Goal: Task Accomplishment & Management: Manage account settings

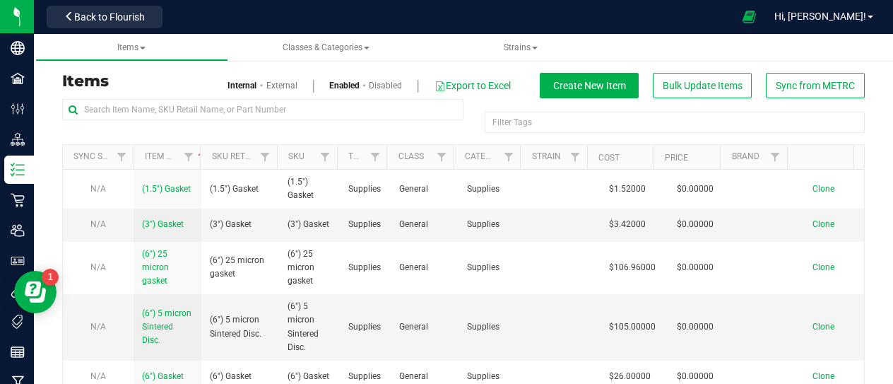
scroll to position [182, 0]
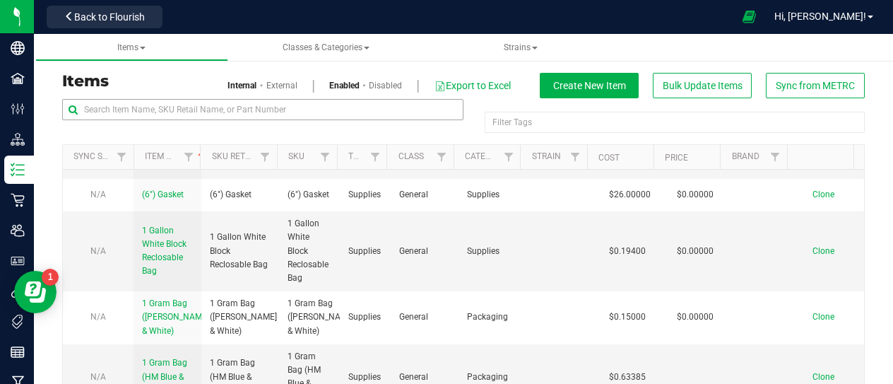
click at [206, 105] on input "text" at bounding box center [262, 109] width 401 height 21
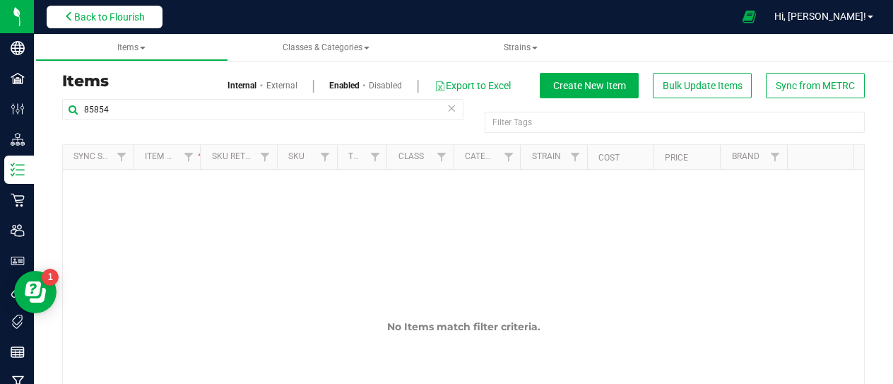
type input "85854"
click at [116, 20] on span "Back to Flourish" at bounding box center [109, 16] width 71 height 11
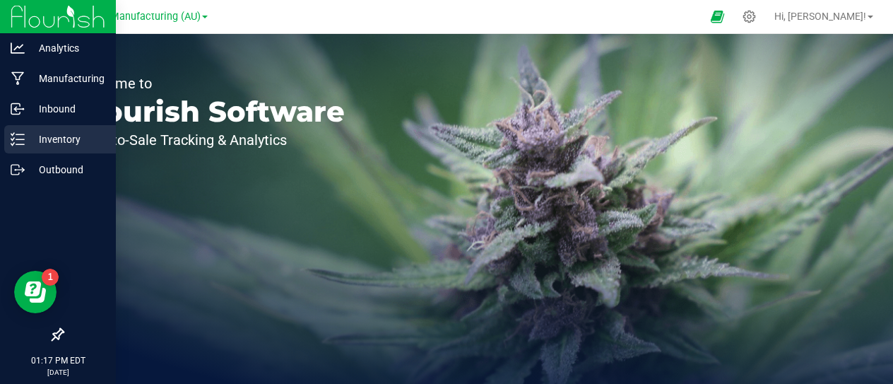
click at [59, 131] on p "Inventory" at bounding box center [67, 139] width 85 height 17
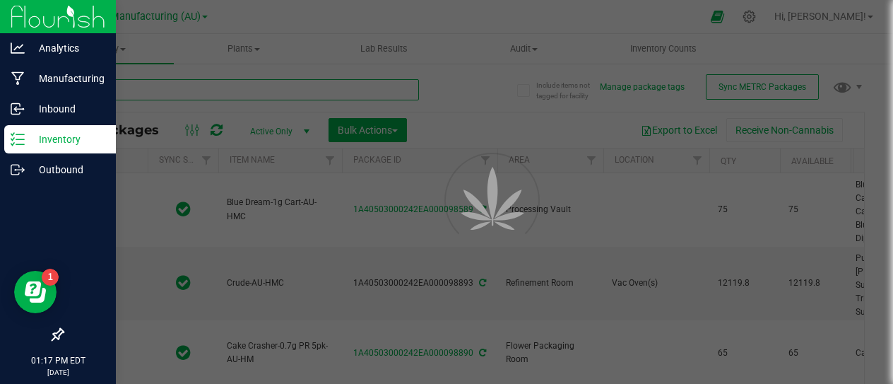
click at [204, 94] on input "text" at bounding box center [240, 89] width 357 height 21
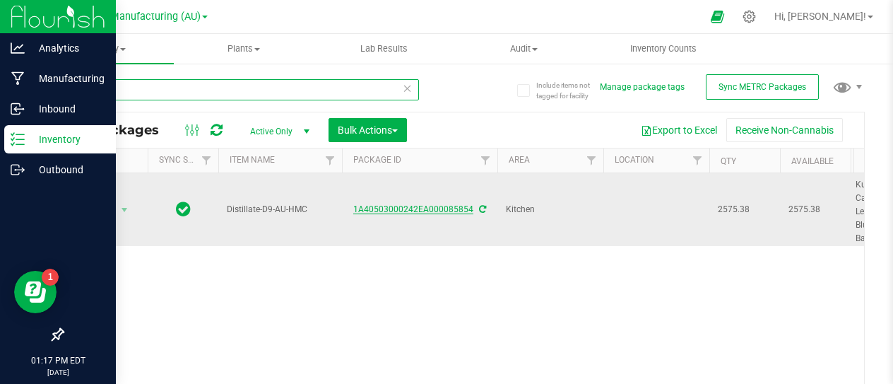
type input "85854"
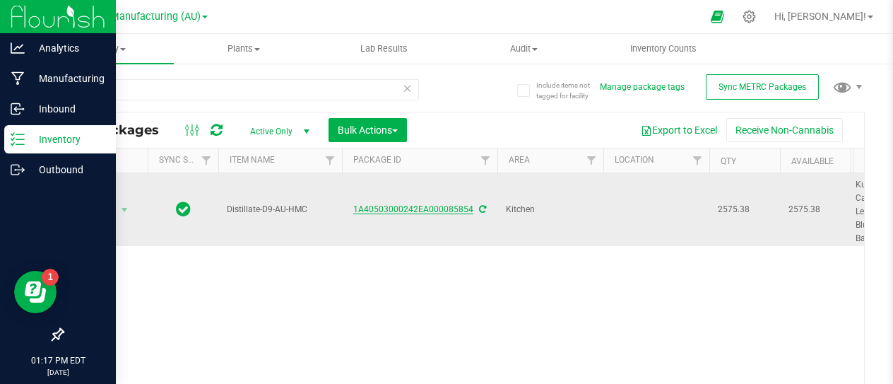
click at [386, 210] on link "1A40503000242EA000085854" at bounding box center [413, 209] width 120 height 10
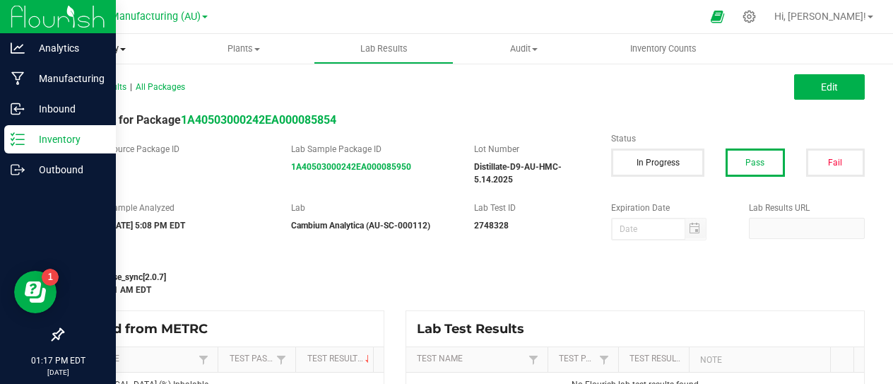
click at [124, 49] on span at bounding box center [123, 49] width 6 height 3
click at [107, 87] on span "All packages" at bounding box center [82, 85] width 97 height 12
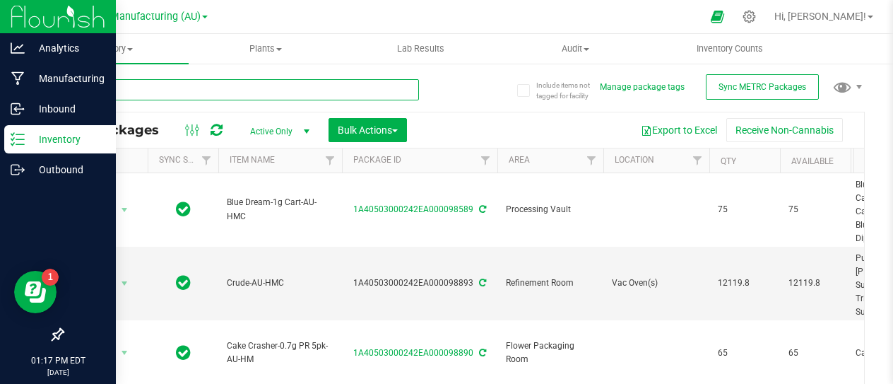
click at [124, 93] on input "text" at bounding box center [240, 89] width 357 height 21
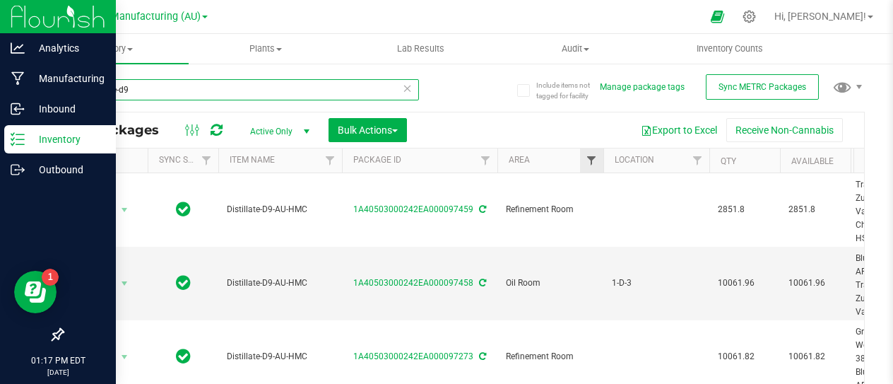
type input "distillate-d9"
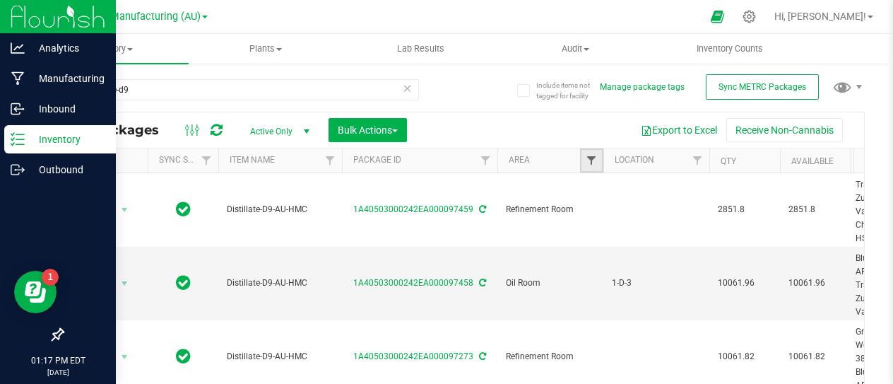
click at [593, 160] on span "Filter" at bounding box center [591, 160] width 11 height 11
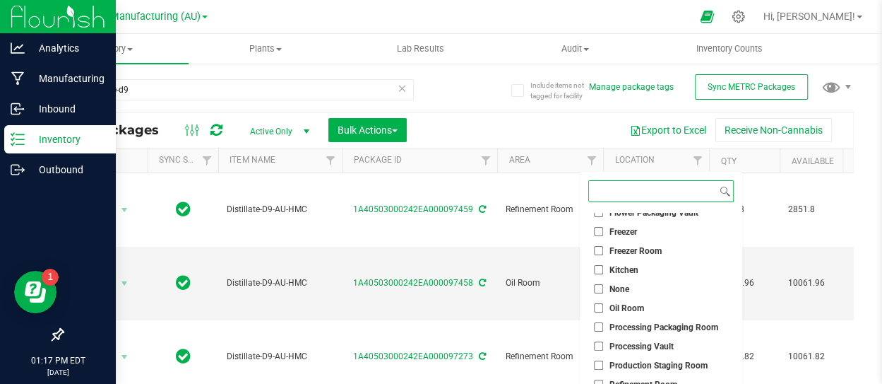
scroll to position [127, 0]
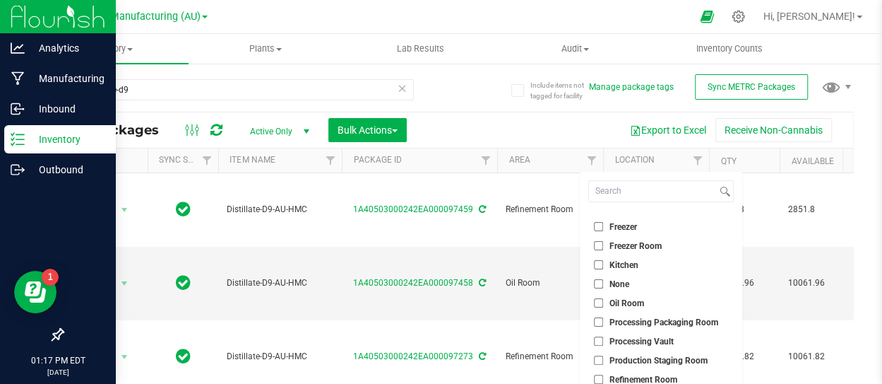
click at [603, 266] on label "Kitchen" at bounding box center [616, 264] width 45 height 9
click at [603, 266] on input "Kitchen" at bounding box center [598, 264] width 9 height 9
checkbox input "true"
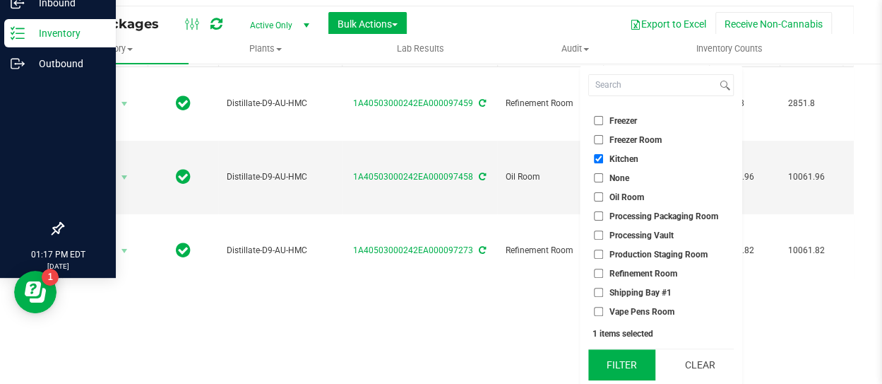
click at [619, 360] on button "Filter" at bounding box center [622, 364] width 68 height 31
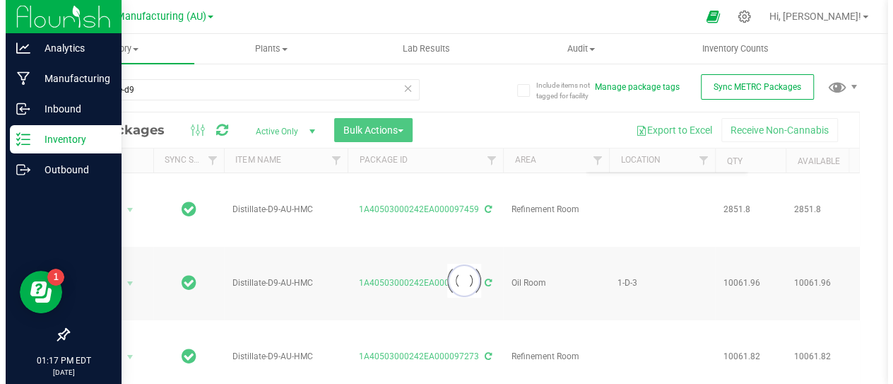
scroll to position [0, 0]
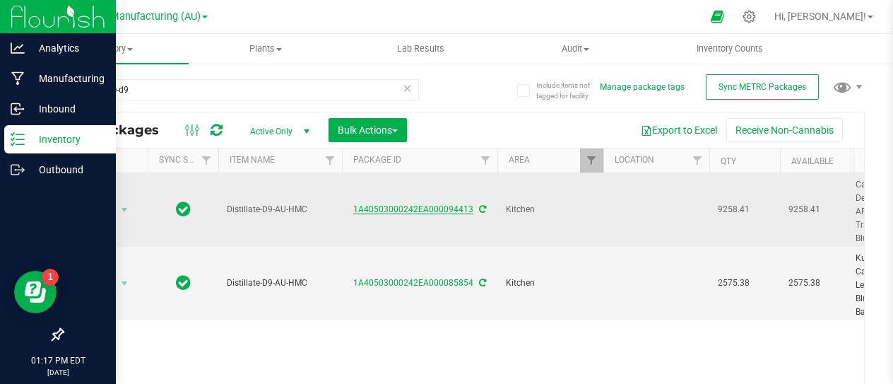
click at [411, 206] on link "1A40503000242EA000094413" at bounding box center [413, 209] width 120 height 10
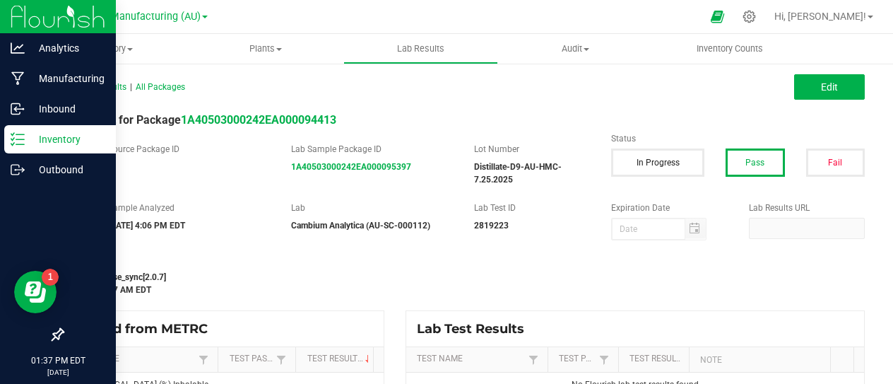
click at [59, 132] on p "Inventory" at bounding box center [67, 139] width 85 height 17
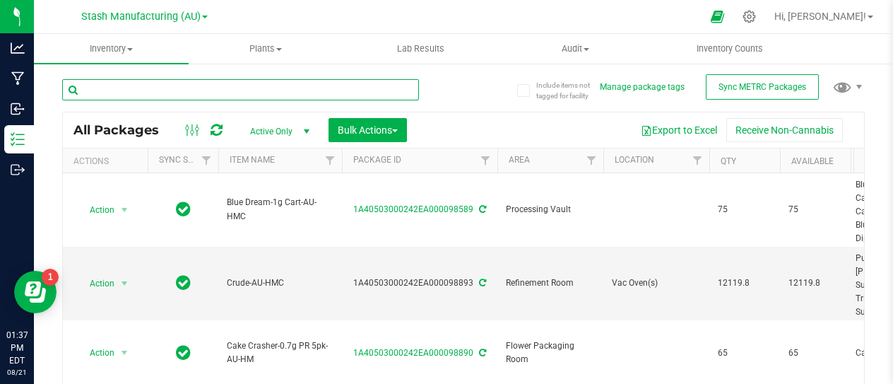
click at [208, 90] on input "text" at bounding box center [240, 89] width 357 height 21
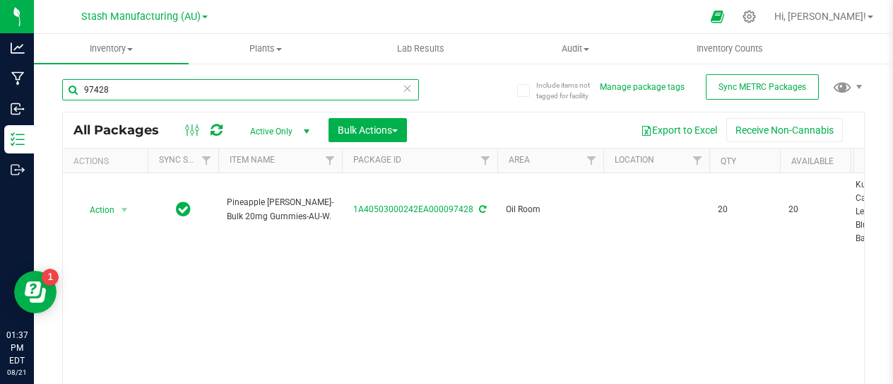
type input "97428"
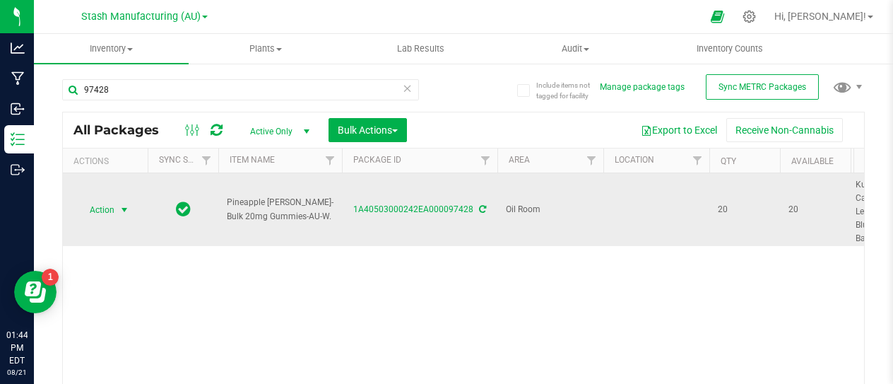
click at [126, 213] on span "select" at bounding box center [124, 209] width 11 height 11
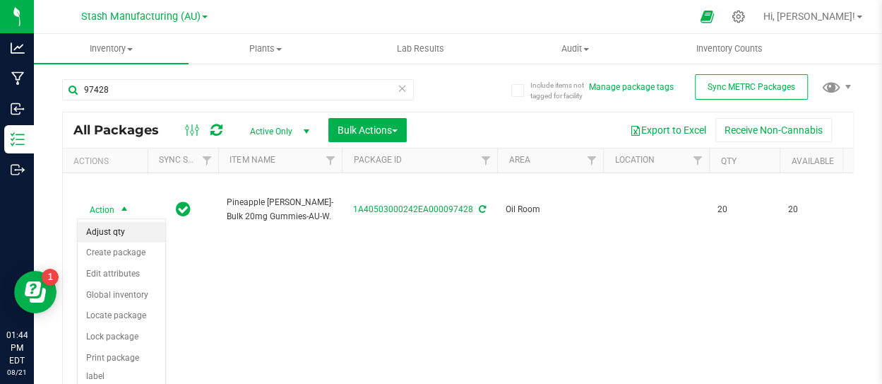
click at [109, 234] on li "Adjust qty" at bounding box center [122, 232] width 88 height 21
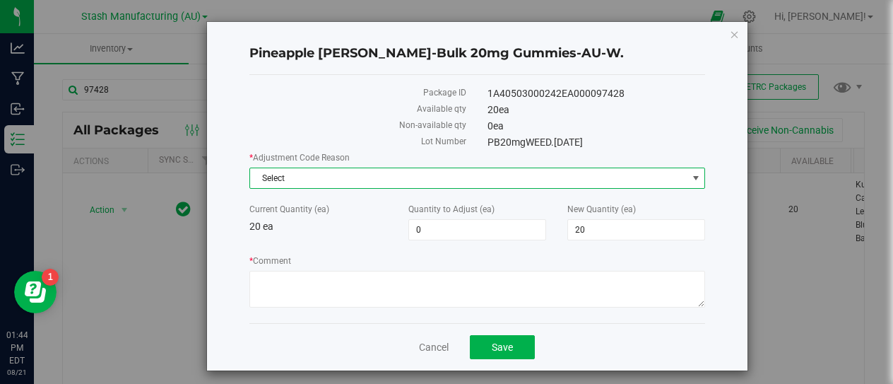
click at [568, 177] on span "Select" at bounding box center [468, 178] width 437 height 20
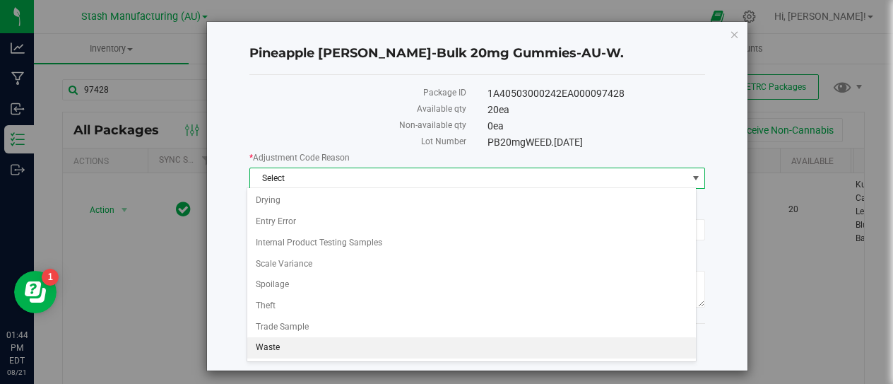
click at [298, 343] on li "Waste" at bounding box center [471, 347] width 449 height 21
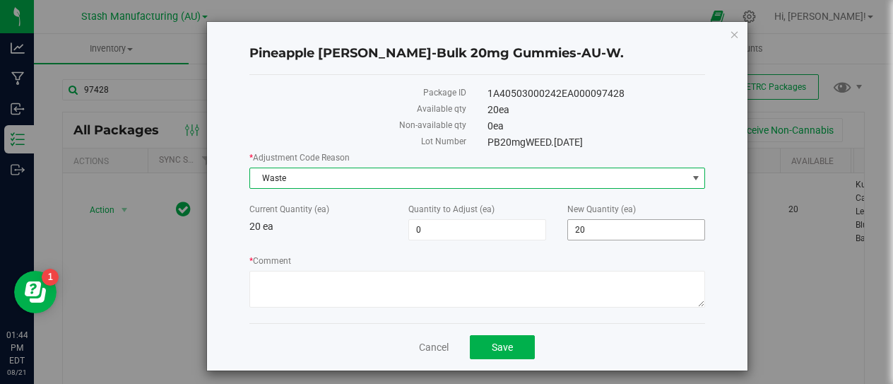
click at [595, 225] on span "20 20" at bounding box center [636, 229] width 138 height 21
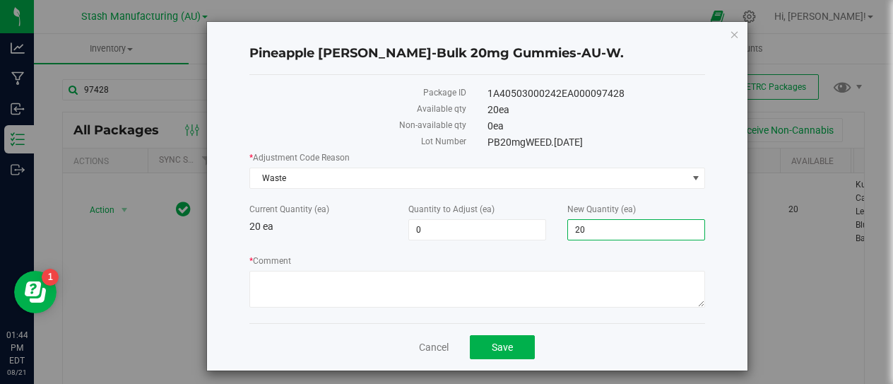
type input "2"
type input "0"
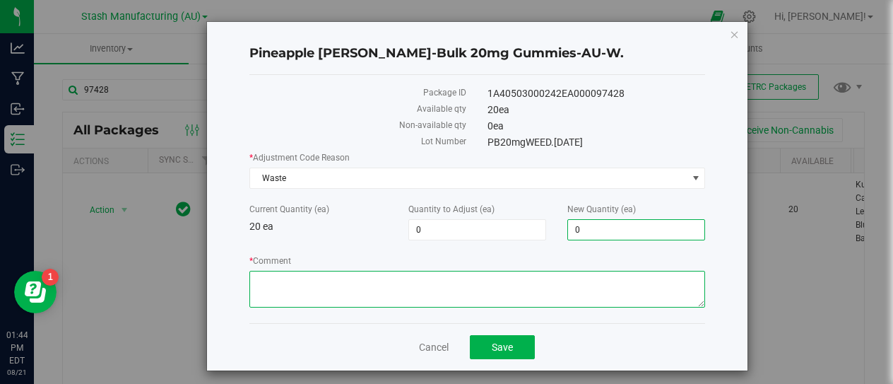
type input "-20"
type input "0"
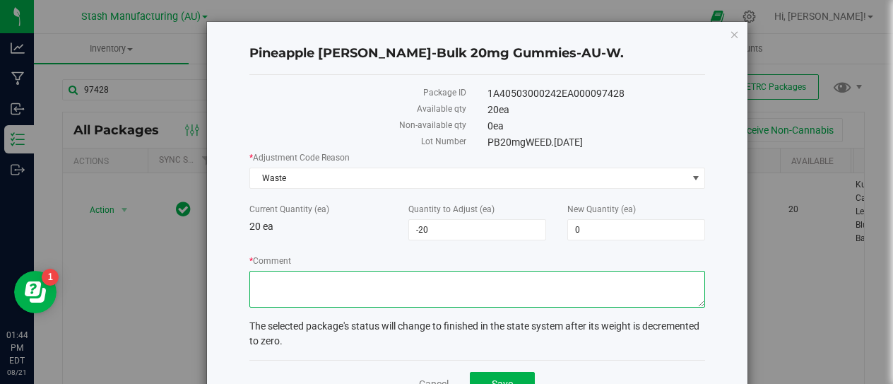
click at [295, 280] on textarea "* Comment" at bounding box center [477, 289] width 456 height 37
type textarea "Packaging Waste"
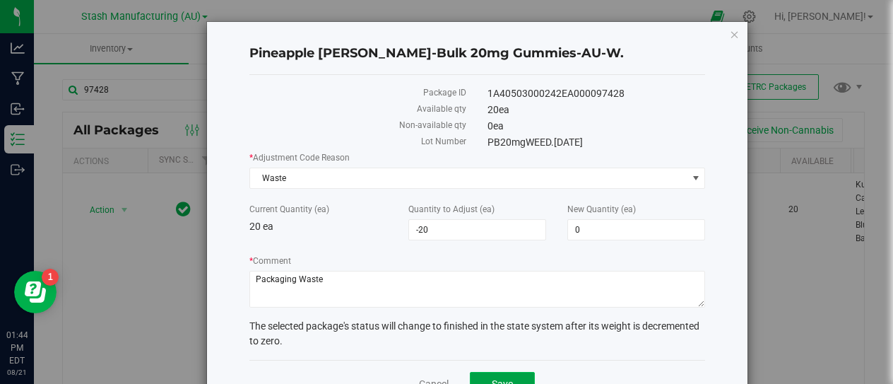
click at [487, 375] on button "Save" at bounding box center [502, 384] width 65 height 24
